Goal: Entertainment & Leisure: Consume media (video, audio)

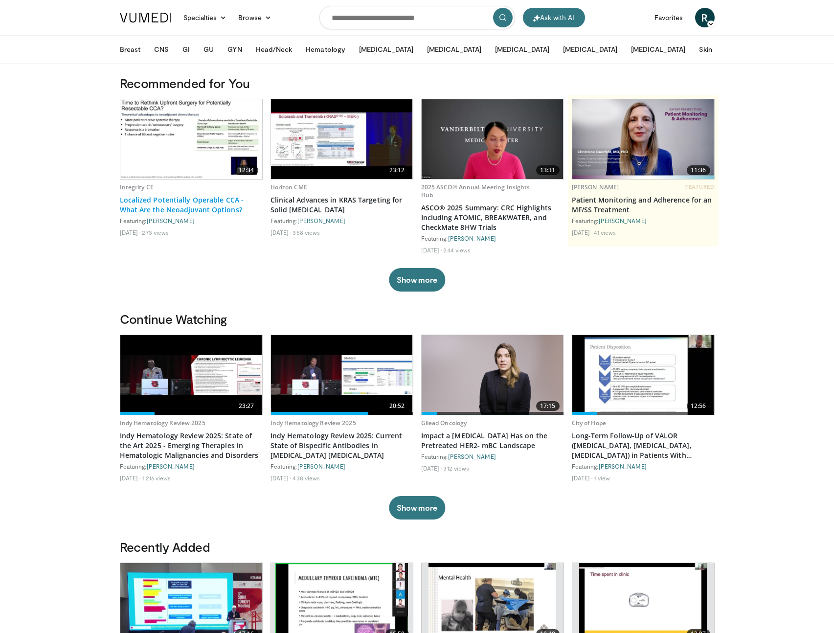
click at [142, 202] on link "Localized Potentially Operable CCA - What Are the Neoadjuvant Options?" at bounding box center [191, 205] width 143 height 20
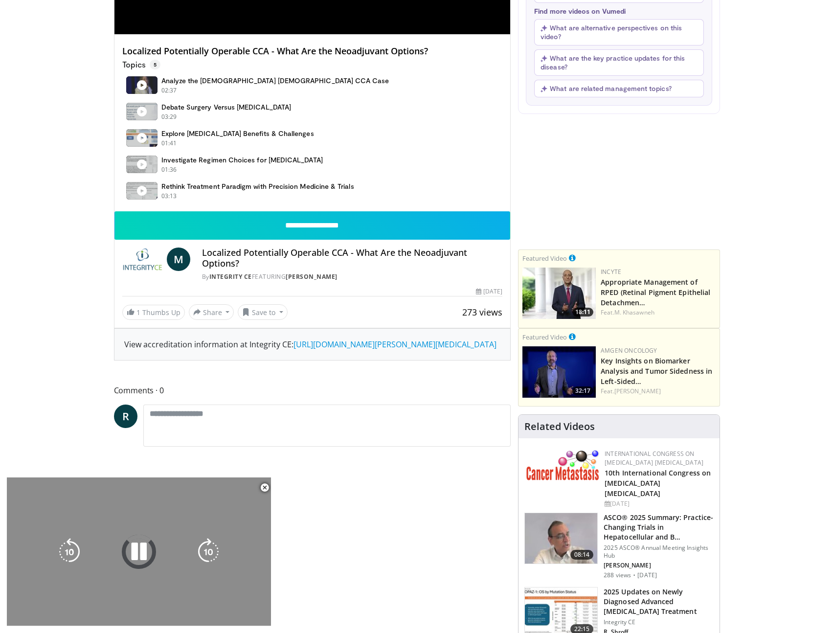
scroll to position [289, 0]
